Goal: Information Seeking & Learning: Learn about a topic

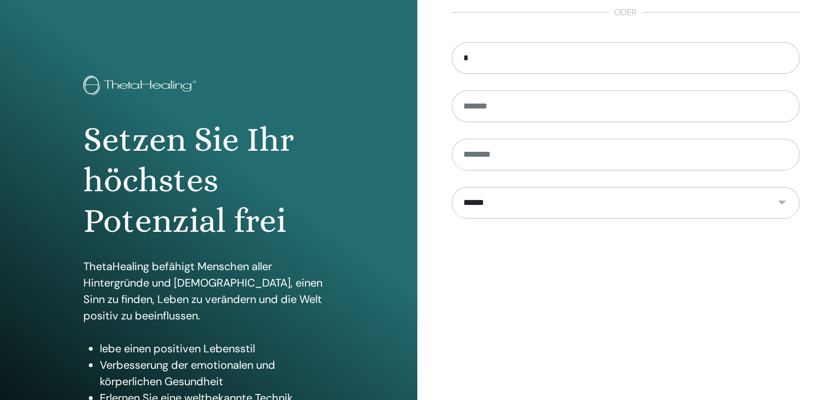
type input "*"
click at [167, 81] on img at bounding box center [141, 87] width 117 height 22
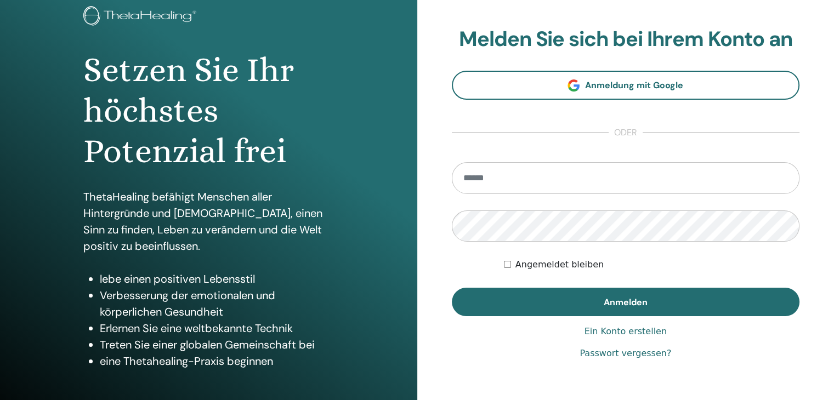
scroll to position [72, 0]
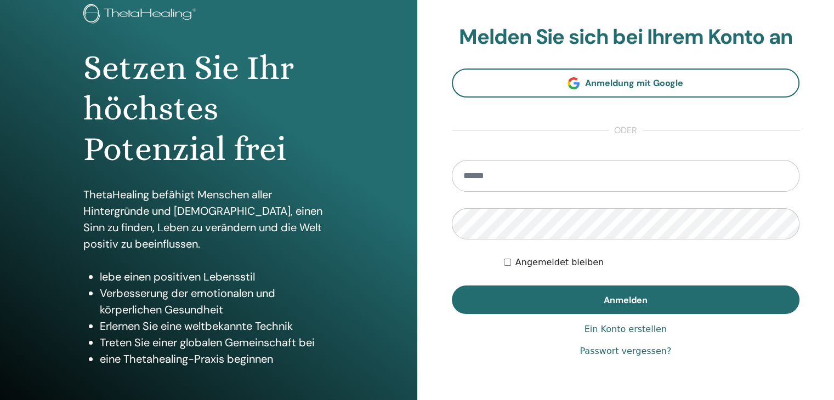
click at [501, 172] on input "email" at bounding box center [626, 176] width 348 height 32
type input "**********"
click at [452, 286] on button "Anmelden" at bounding box center [626, 300] width 348 height 29
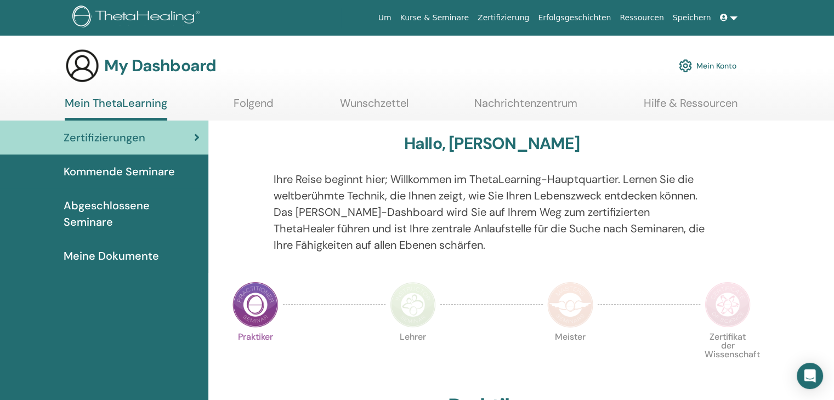
click at [153, 176] on span "Kommende Seminare" at bounding box center [119, 171] width 111 height 16
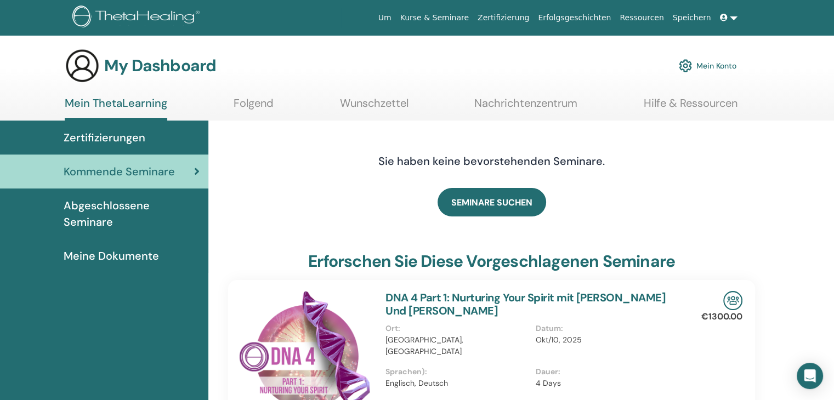
click at [162, 209] on span "Abgeschlossene Seminare" at bounding box center [132, 213] width 136 height 33
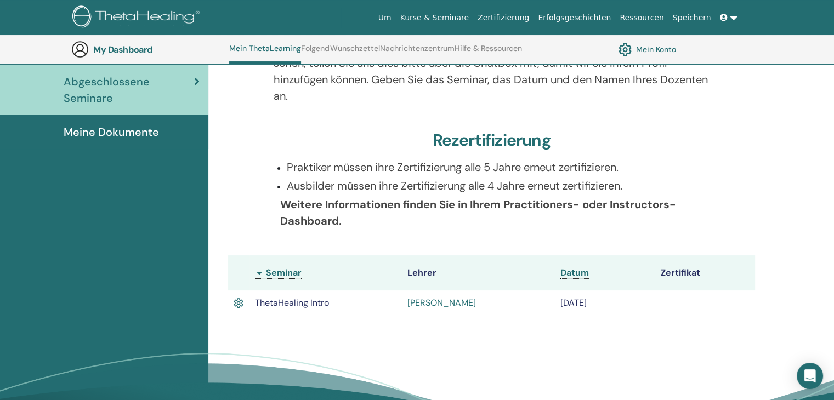
scroll to position [162, 0]
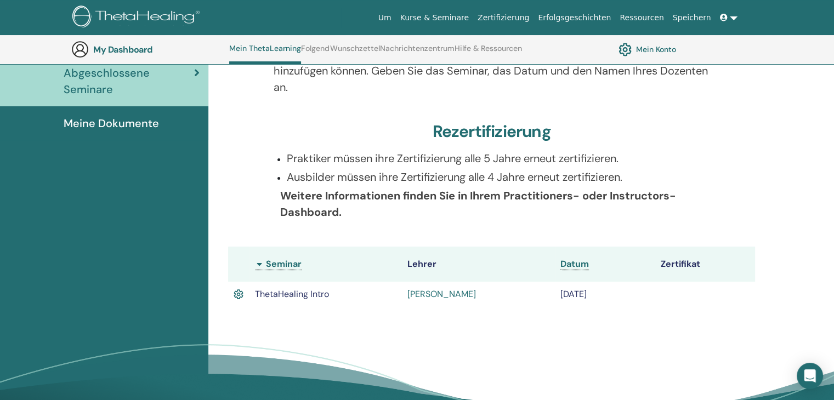
click at [438, 291] on link "Hannah von Hofe" at bounding box center [441, 294] width 69 height 12
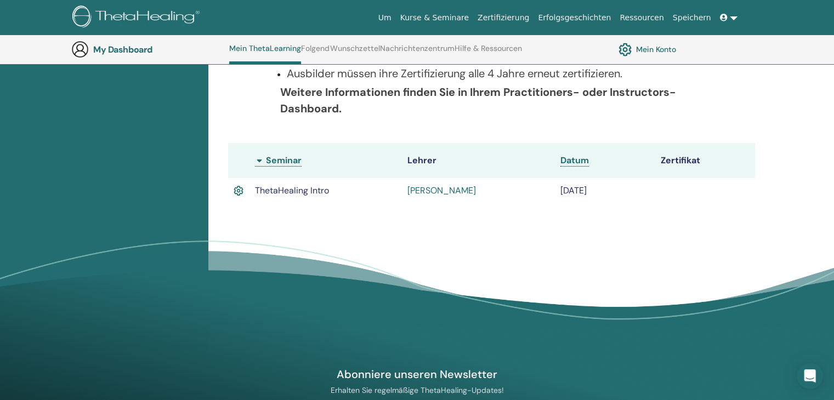
scroll to position [267, 0]
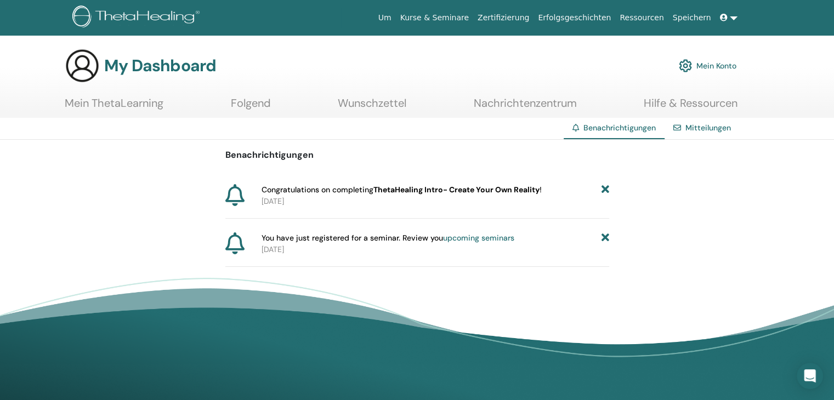
click at [414, 191] on b "ThetaHealing Intro- Create Your Own Reality" at bounding box center [456, 190] width 166 height 10
click at [317, 195] on span "Congratulations on completing ThetaHealing Intro- Create Your Own Reality !" at bounding box center [401, 190] width 280 height 12
click at [436, 193] on b "ThetaHealing Intro- Create Your Own Reality" at bounding box center [456, 190] width 166 height 10
click at [372, 246] on p "2025-08-20" at bounding box center [434, 250] width 347 height 12
click at [233, 197] on icon at bounding box center [234, 195] width 19 height 22
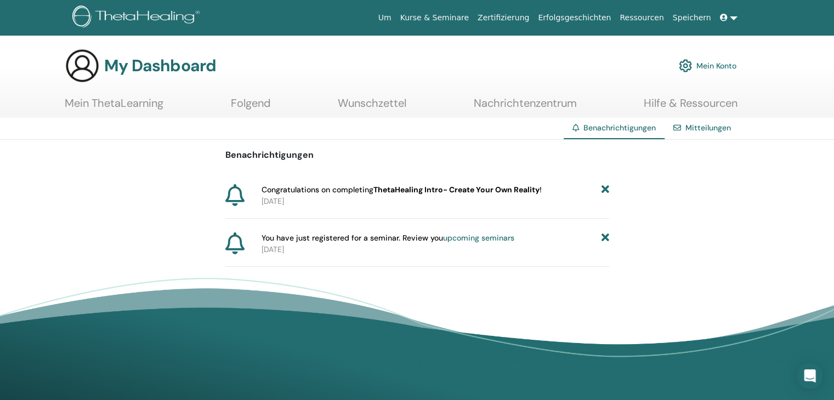
click at [316, 244] on p "2025-08-20" at bounding box center [434, 250] width 347 height 12
click at [696, 126] on link "Mitteilungen" at bounding box center [707, 128] width 45 height 10
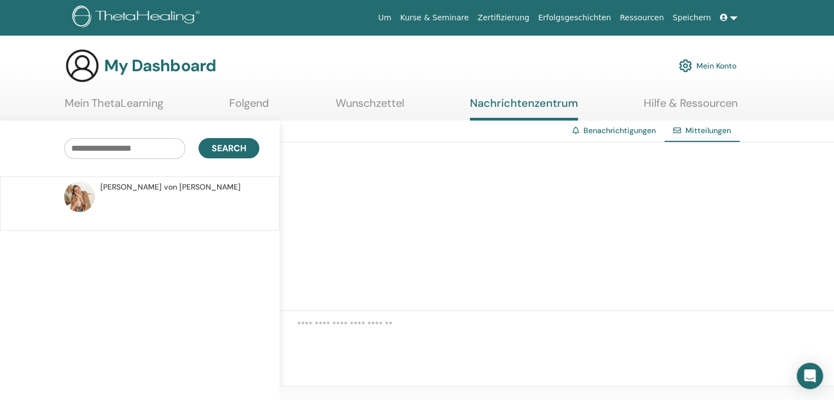
click at [172, 195] on p at bounding box center [179, 209] width 159 height 33
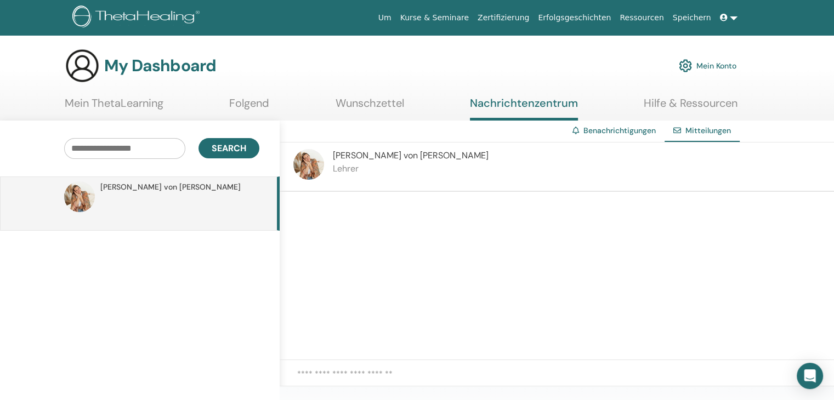
click at [137, 107] on link "Mein ThetaLearning" at bounding box center [114, 106] width 99 height 21
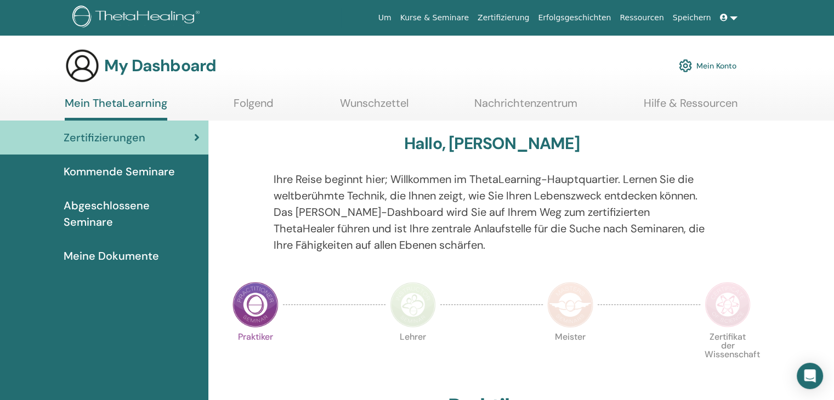
click at [708, 16] on link "Speichern" at bounding box center [691, 18] width 47 height 20
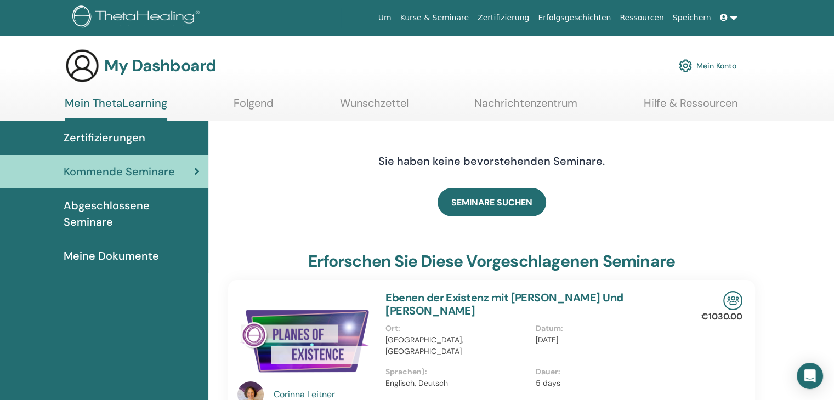
click at [187, 208] on span "Abgeschlossene Seminare" at bounding box center [132, 213] width 136 height 33
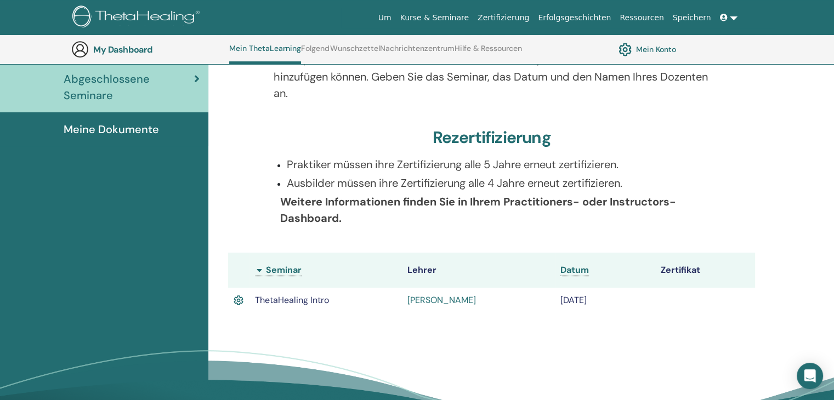
scroll to position [158, 0]
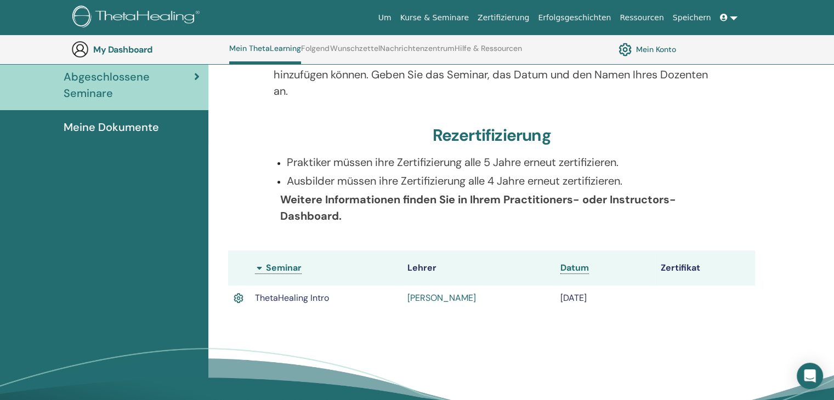
click at [241, 298] on img at bounding box center [238, 298] width 10 height 14
click at [66, 126] on span "Meine Dokumente" at bounding box center [111, 127] width 95 height 16
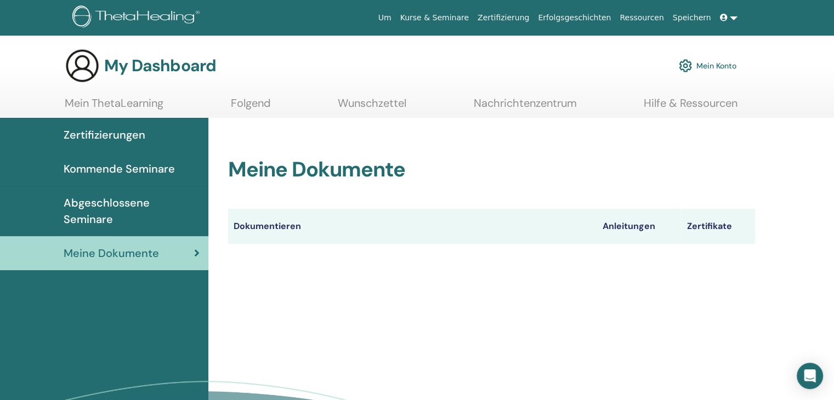
click at [115, 166] on span "Kommende Seminare" at bounding box center [119, 169] width 111 height 16
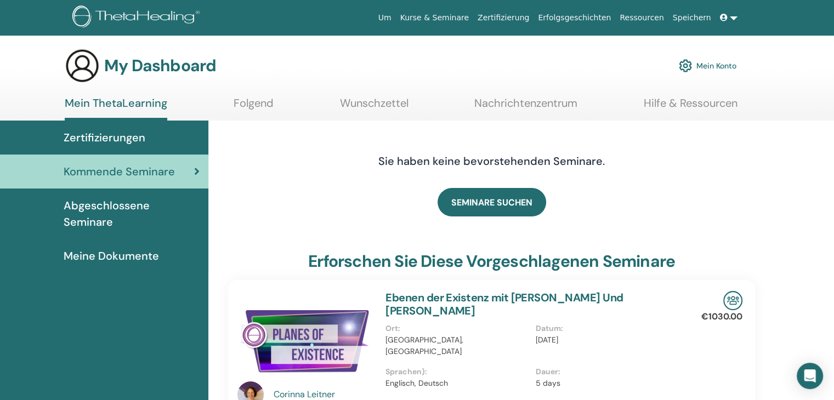
click at [166, 202] on span "Abgeschlossene Seminare" at bounding box center [132, 213] width 136 height 33
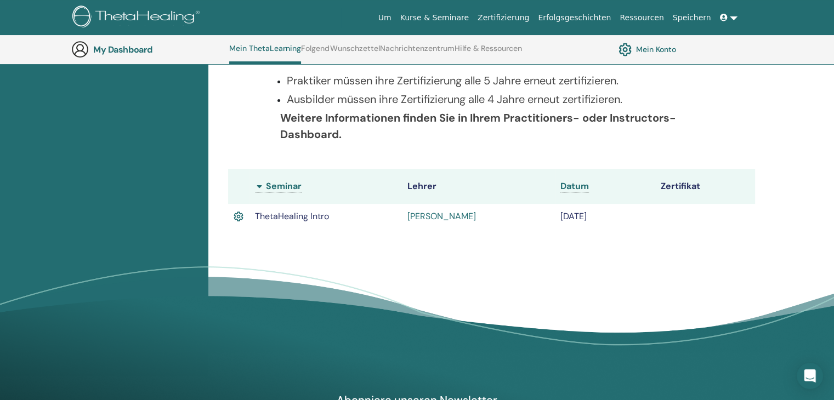
scroll to position [245, 0]
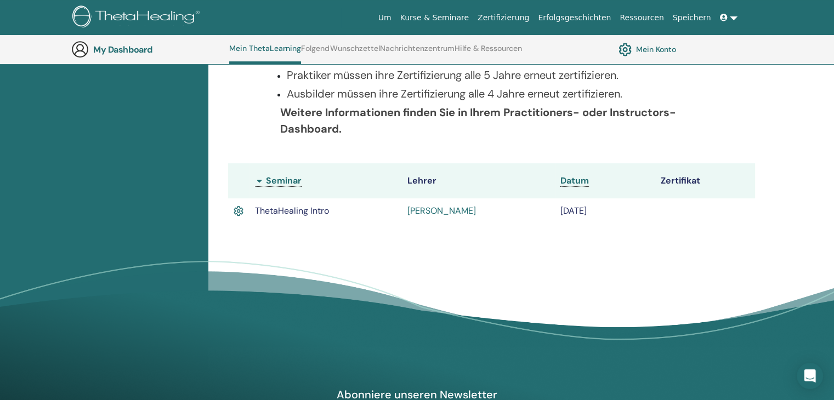
click at [283, 186] on th "Seminar" at bounding box center [325, 180] width 153 height 35
